Goal: Find specific page/section: Find specific page/section

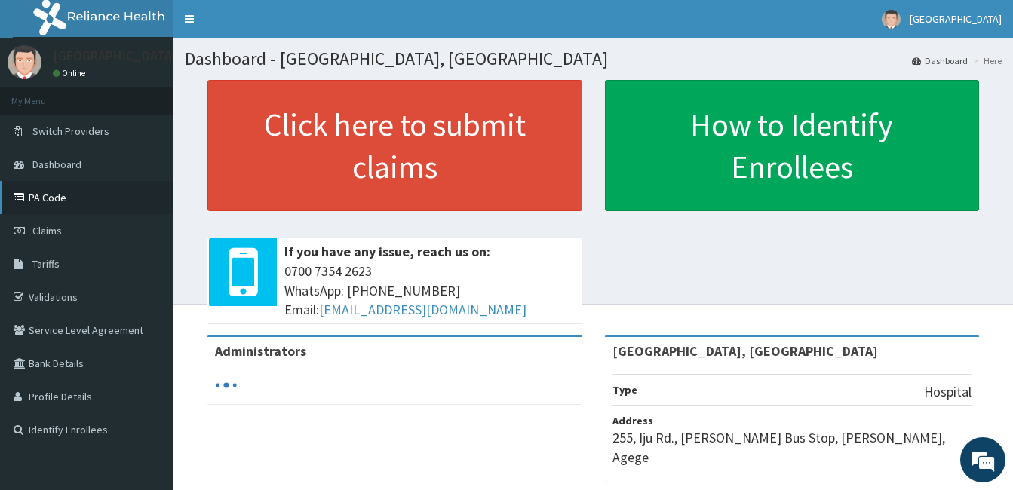
click at [38, 201] on link "PA Code" at bounding box center [87, 197] width 174 height 33
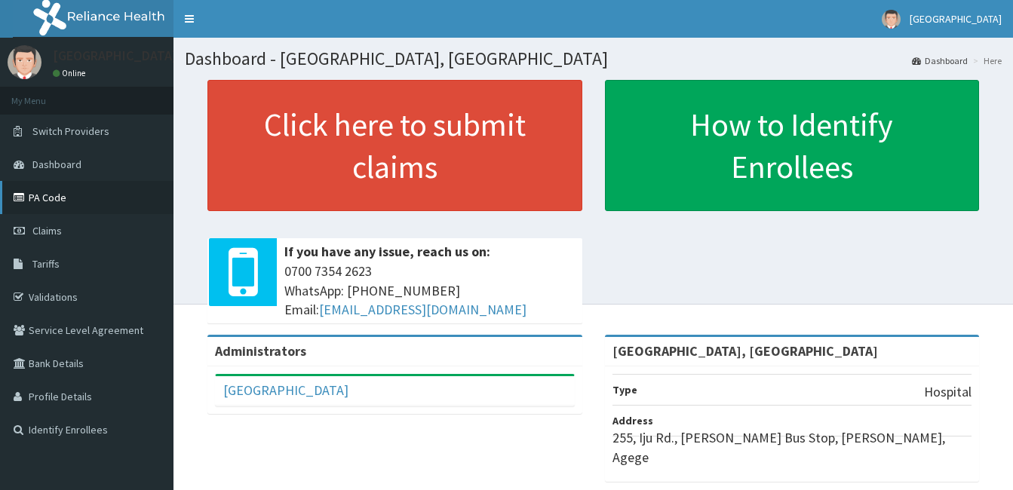
click at [45, 196] on link "PA Code" at bounding box center [87, 197] width 174 height 33
